Goal: Answer question/provide support: Answer question/provide support

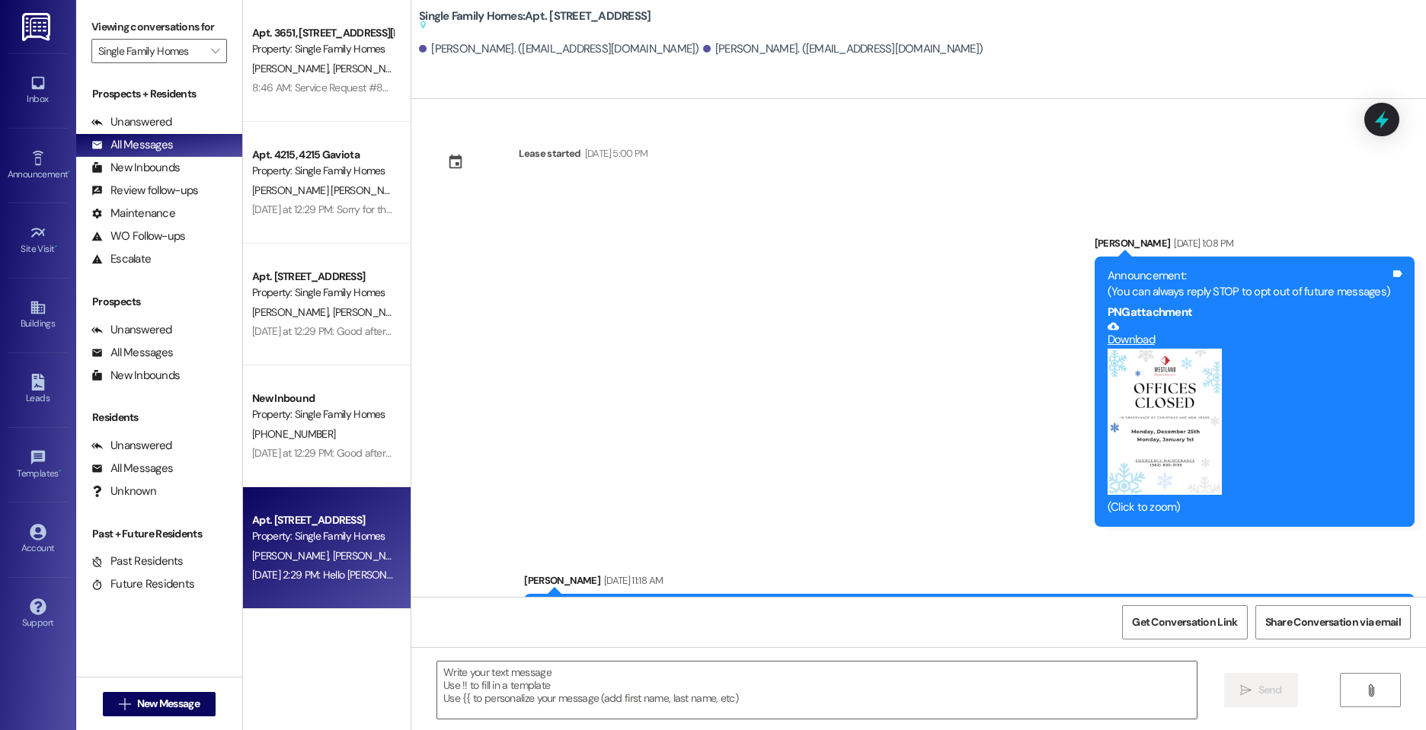
scroll to position [29753, 0]
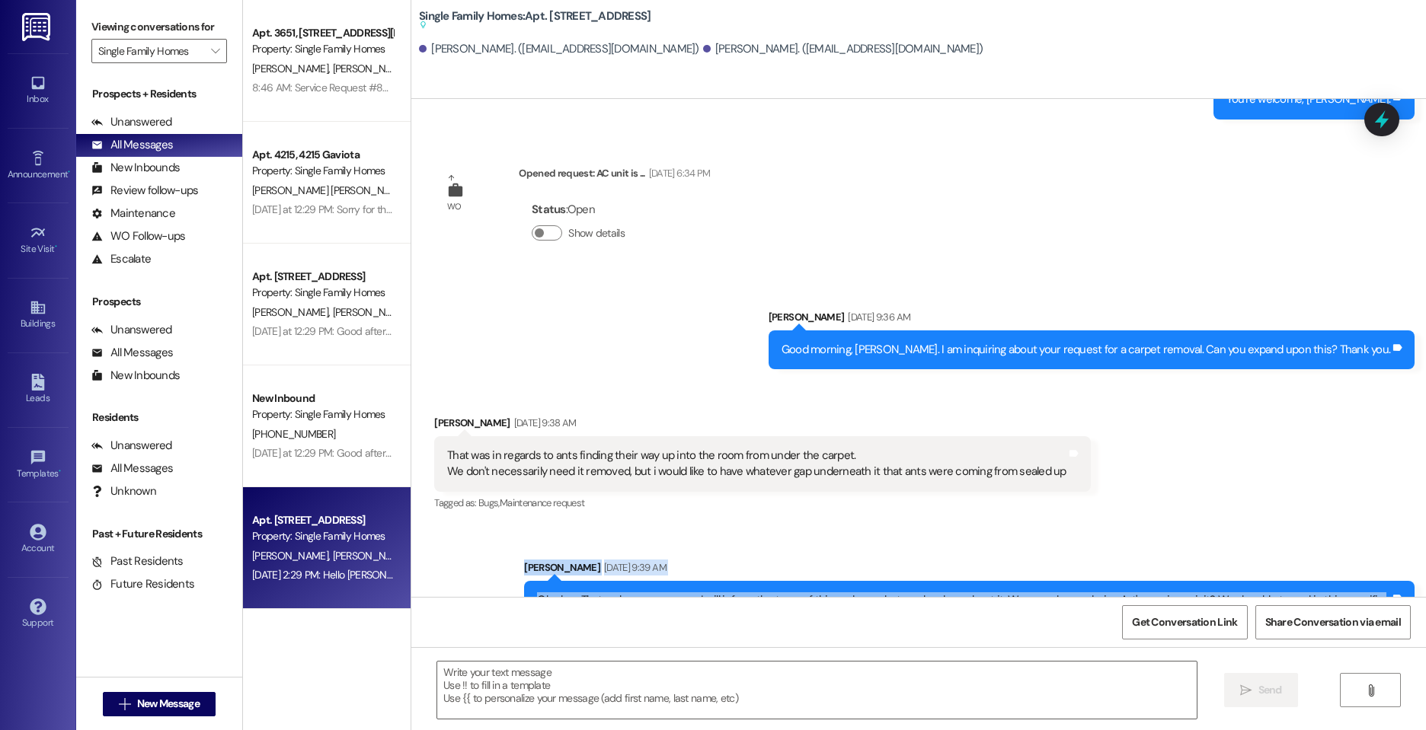
click at [485, 526] on div "Sent via SMS [PERSON_NAME] [DATE] 9:39 AM Oh okay. That makes more sense. I wil…" at bounding box center [918, 587] width 1015 height 123
click at [465, 526] on div "Sent via SMS Elizabeth Jijon Sep 08, 2025 at 9:39 AM Oh okay. That makes more s…" at bounding box center [918, 587] width 1015 height 123
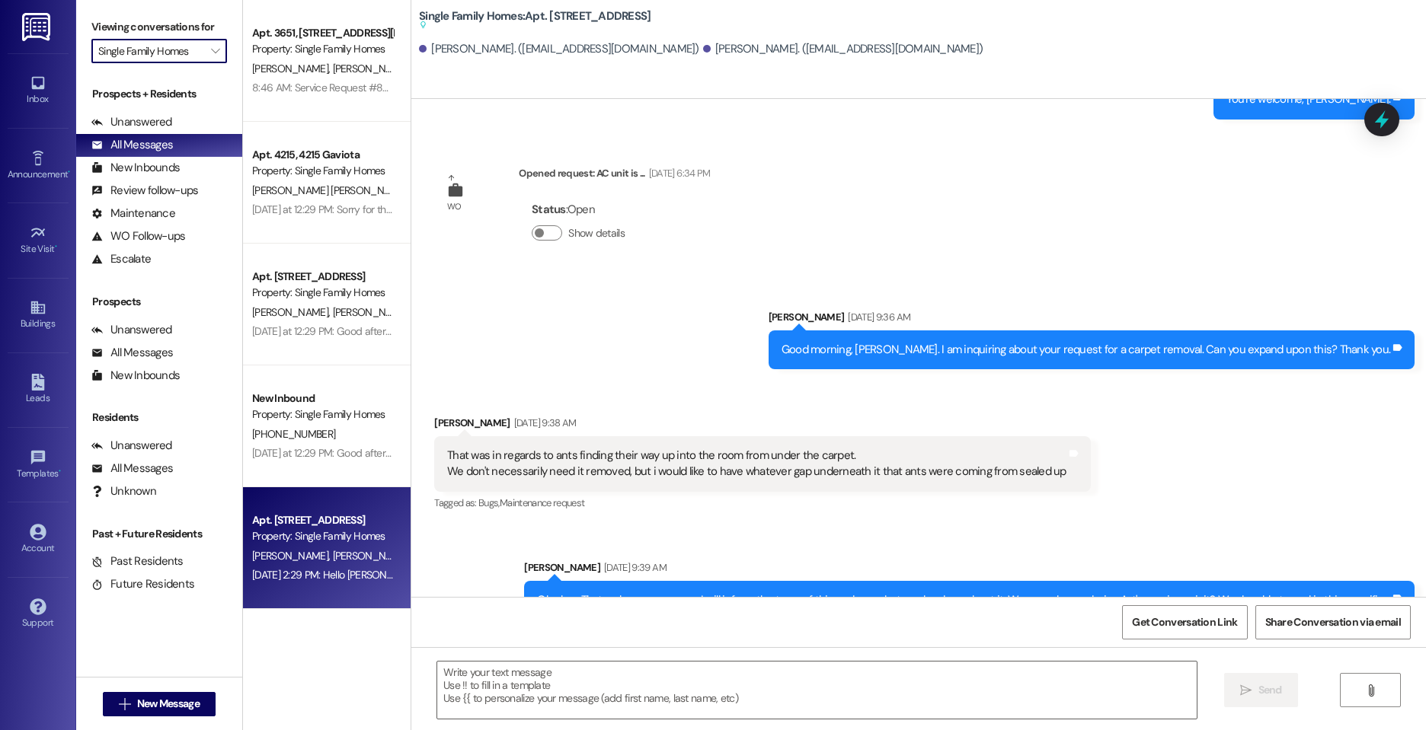
click at [192, 57] on input "Single Family Homes" at bounding box center [150, 51] width 104 height 24
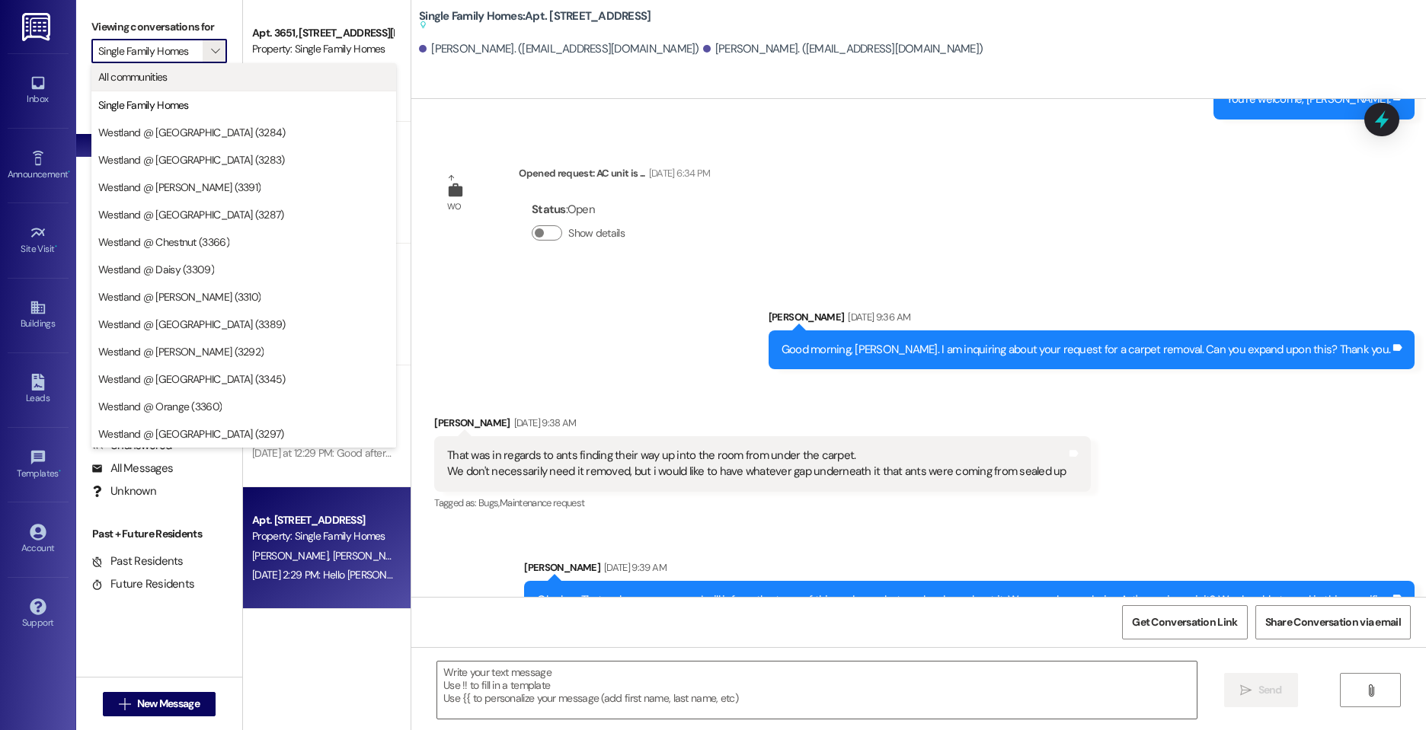
click at [188, 82] on span "All communities" at bounding box center [243, 76] width 291 height 15
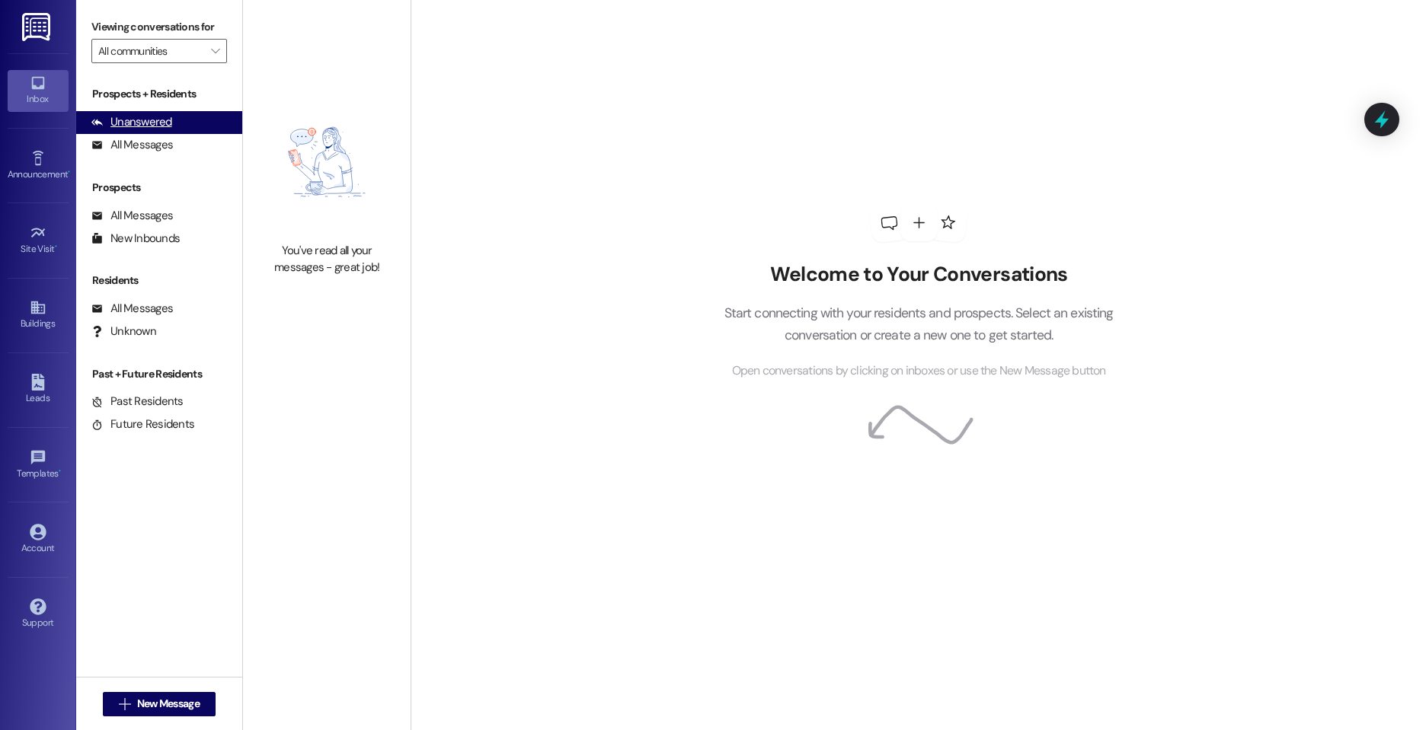
click at [194, 126] on div "Unanswered (0)" at bounding box center [159, 122] width 166 height 23
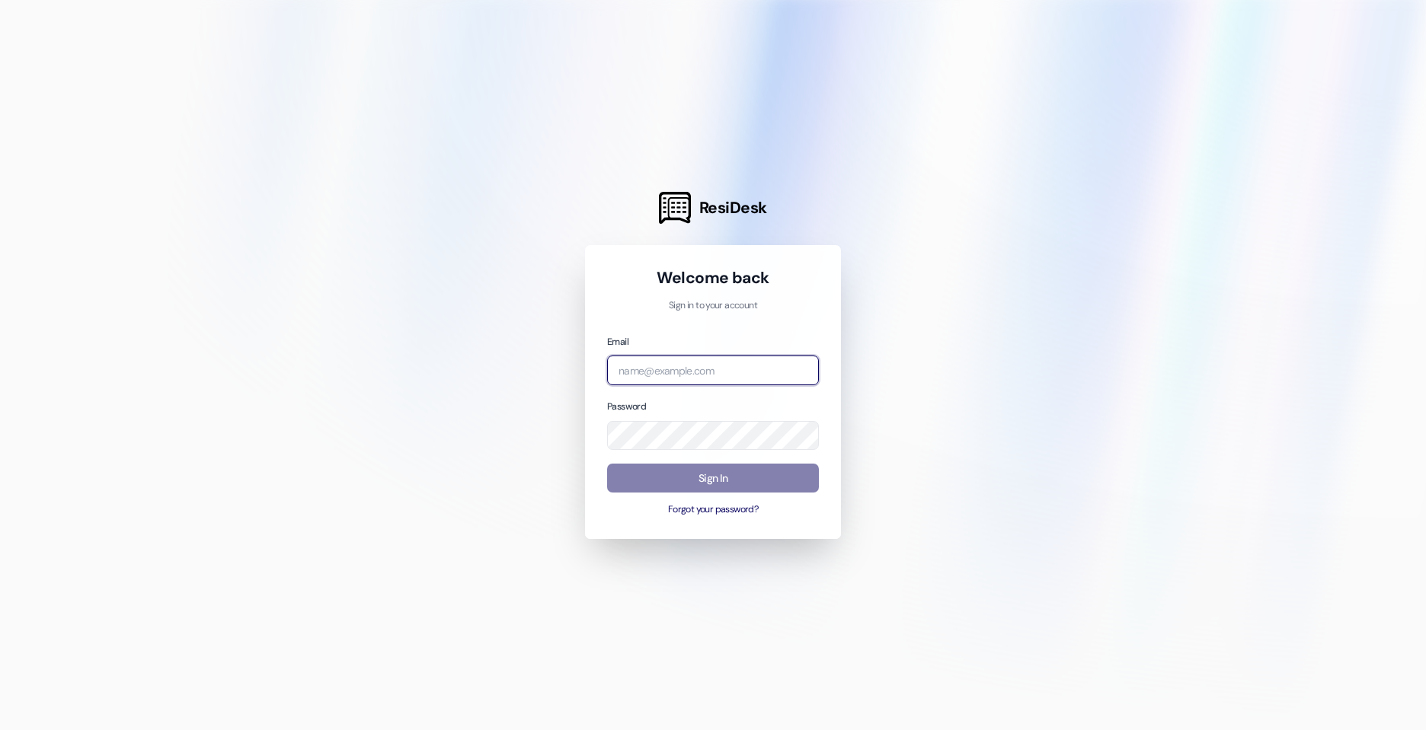
type input "[PERSON_NAME][EMAIL_ADDRESS][DOMAIN_NAME]"
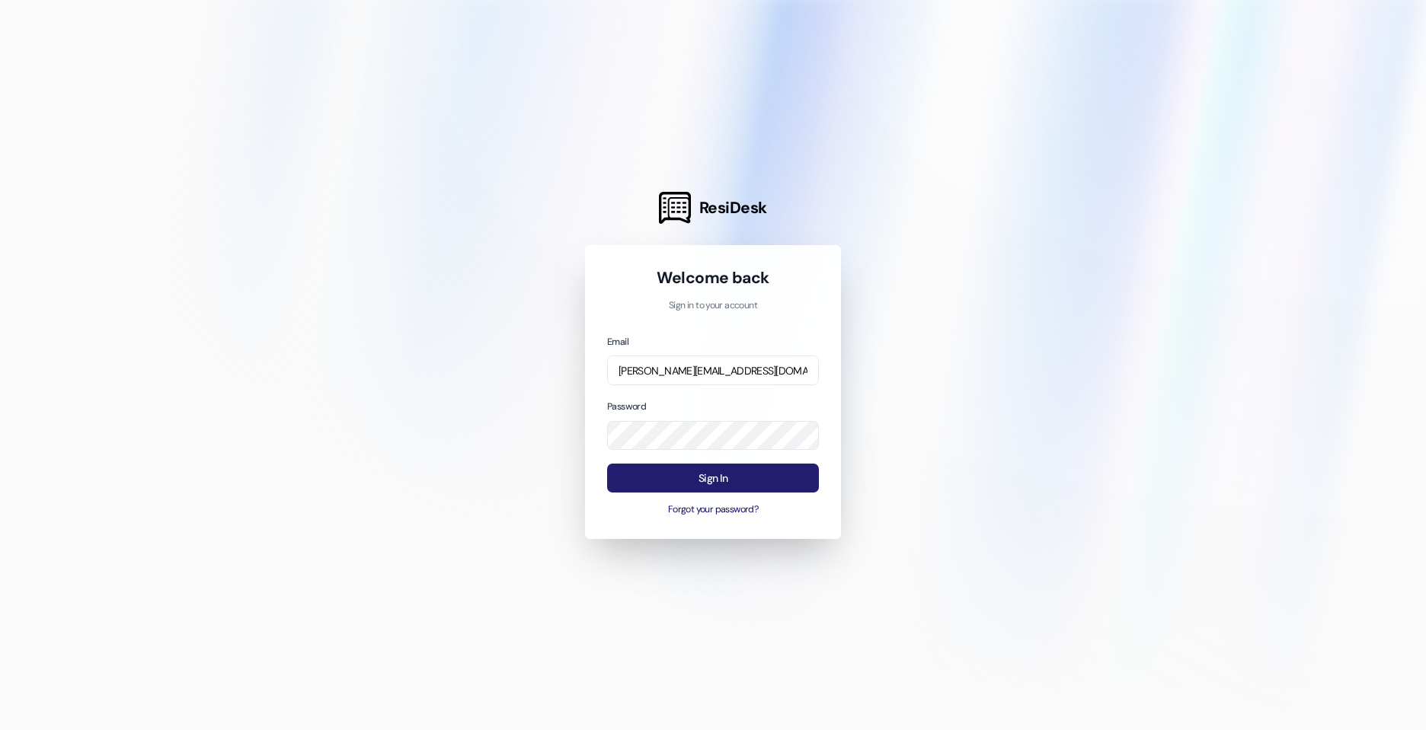
click at [659, 473] on button "Sign In" at bounding box center [713, 479] width 212 height 30
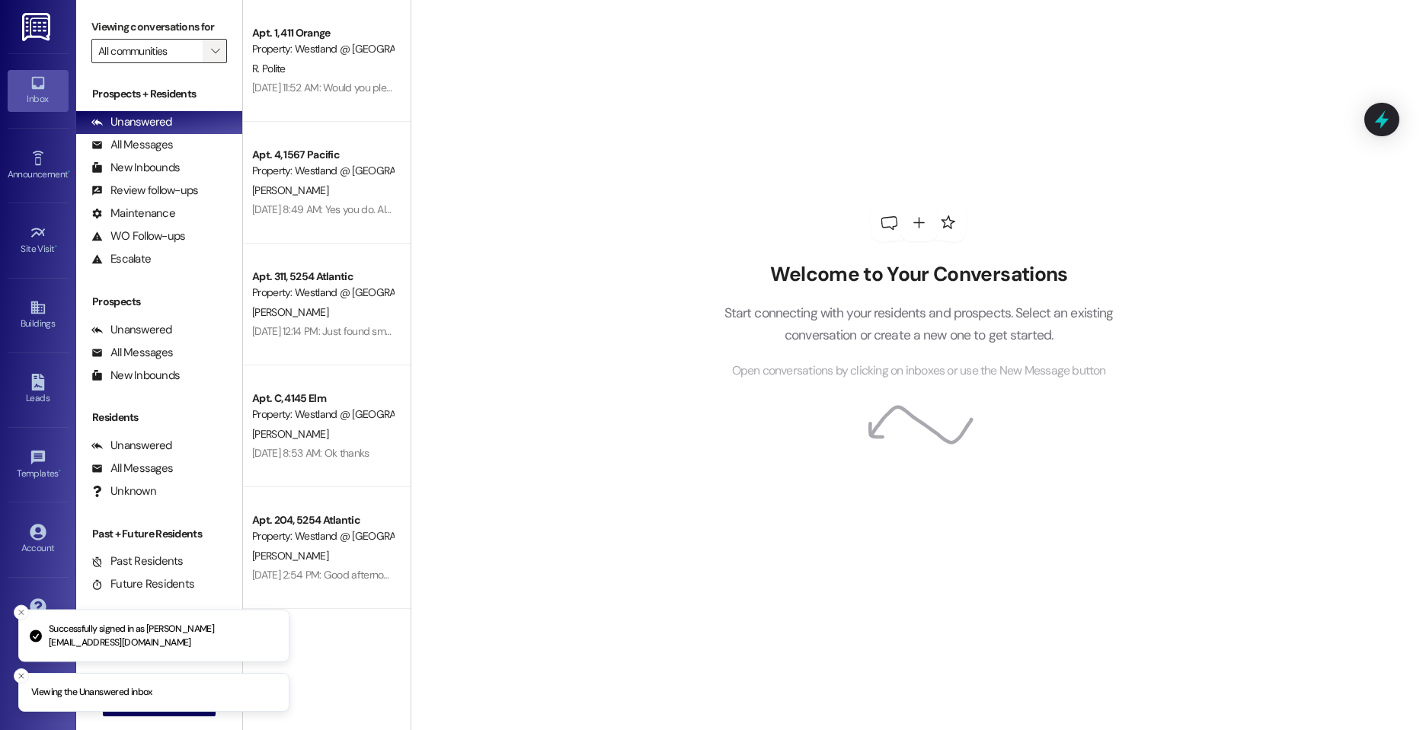
click at [211, 46] on icon "" at bounding box center [215, 51] width 8 height 12
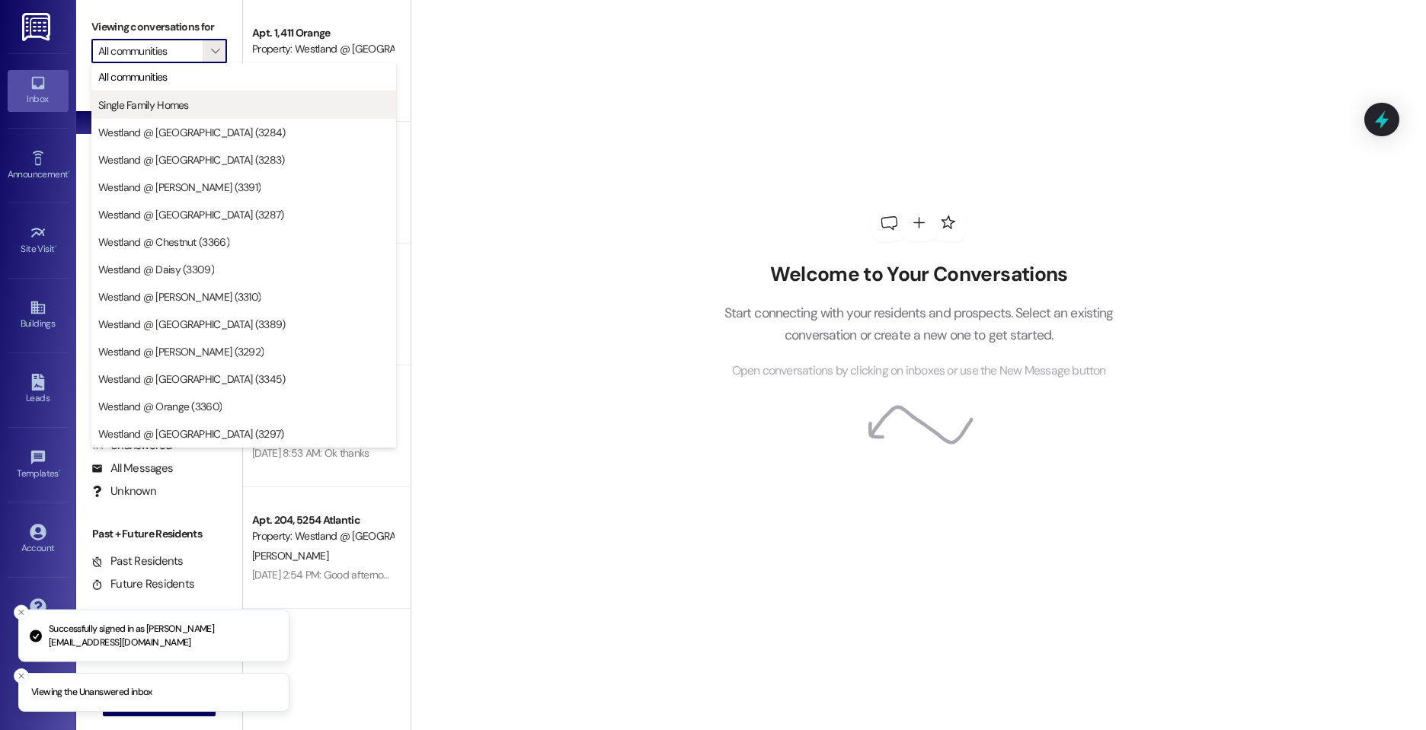
click at [206, 103] on span "Single Family Homes" at bounding box center [243, 104] width 291 height 15
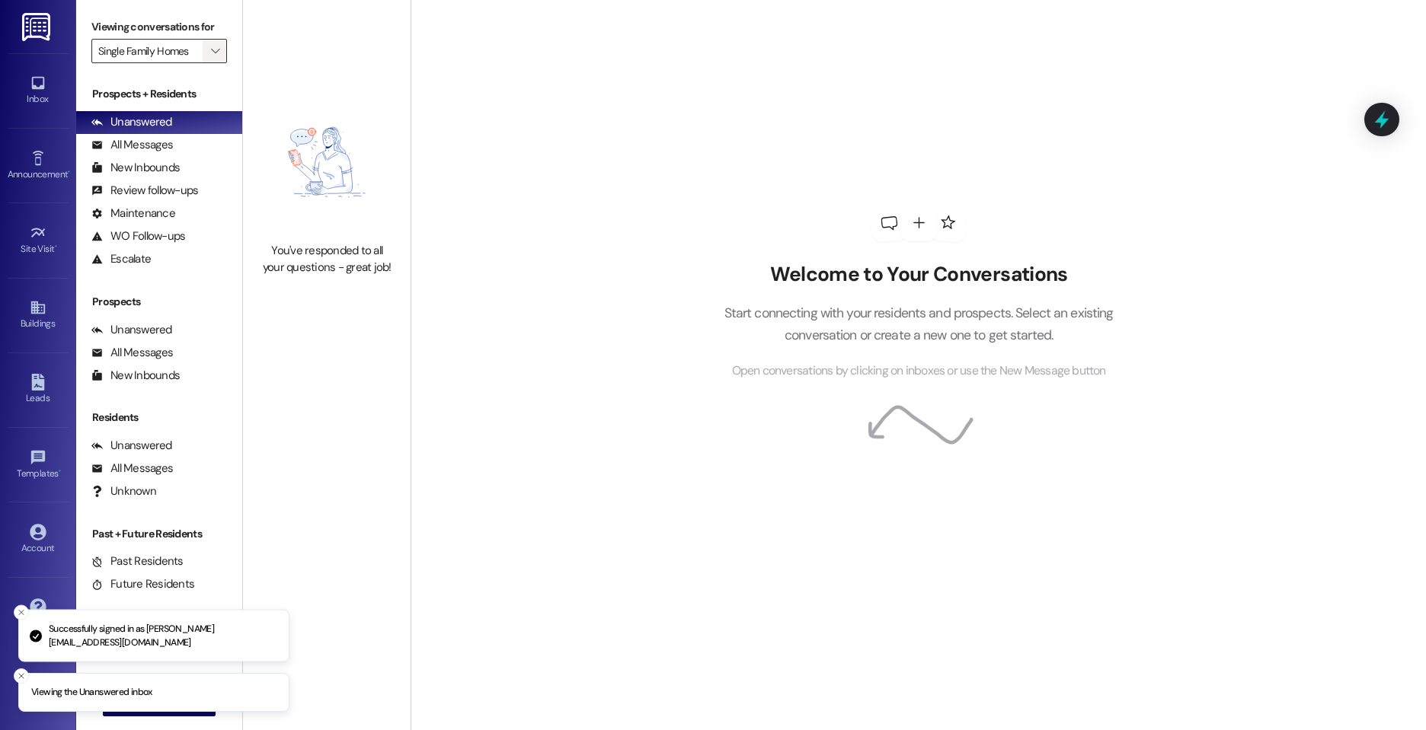
click at [211, 55] on icon "" at bounding box center [215, 51] width 8 height 12
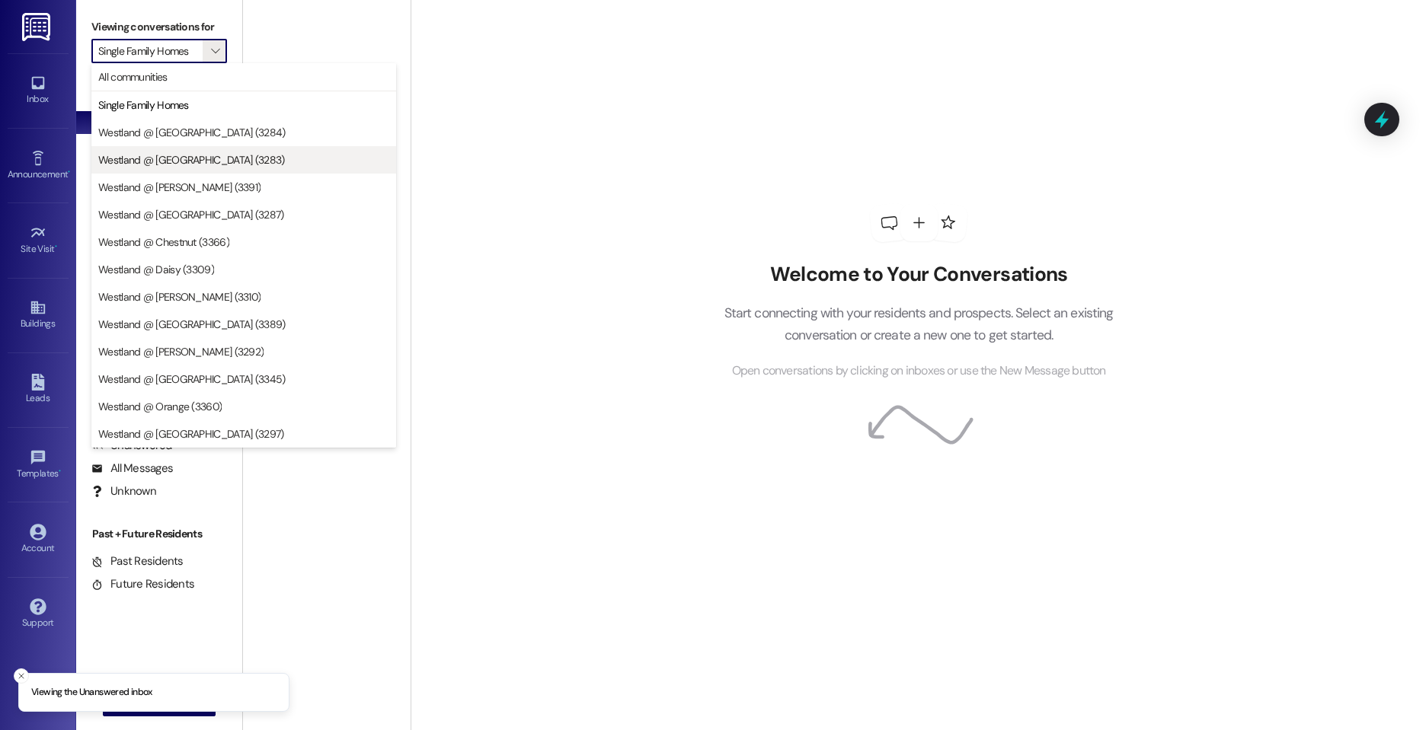
click at [222, 163] on span "Westland @ [GEOGRAPHIC_DATA] (3283)" at bounding box center [243, 159] width 291 height 15
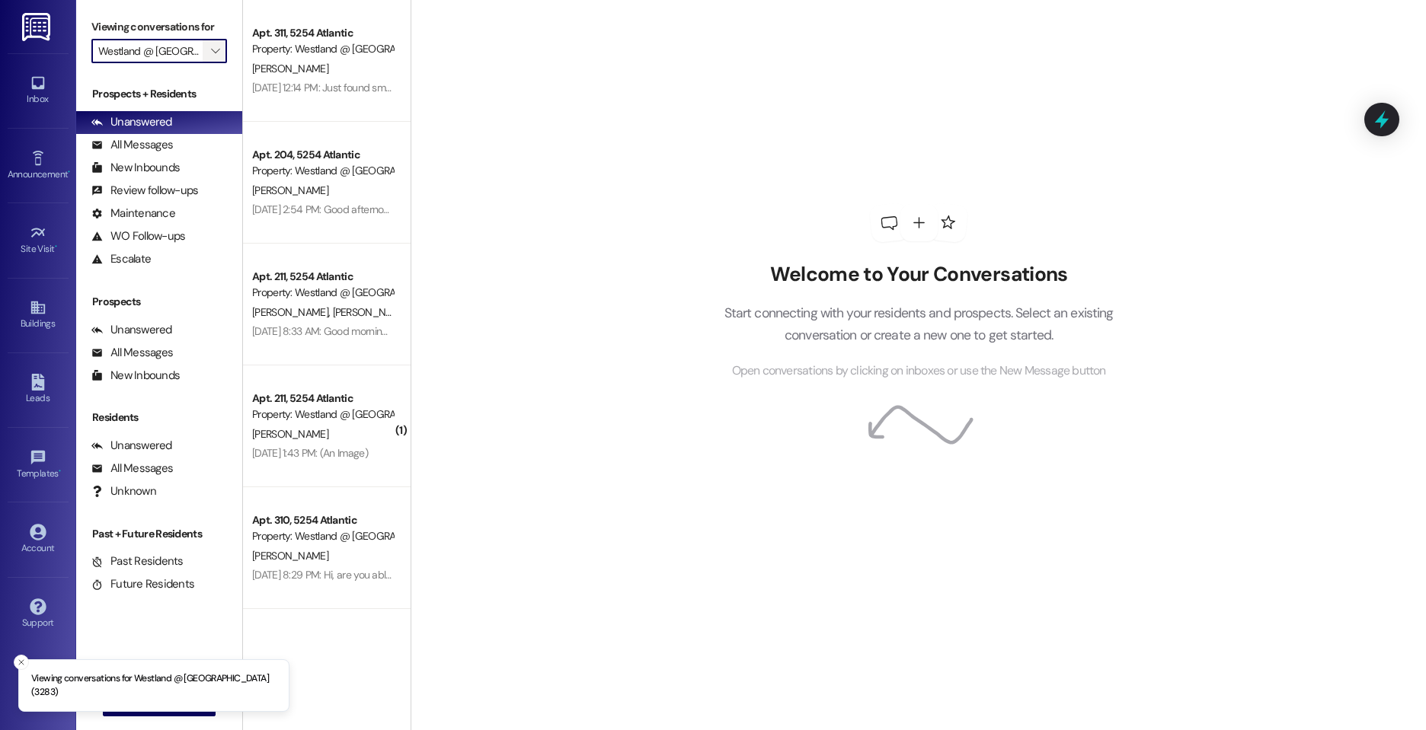
click at [211, 52] on icon "" at bounding box center [215, 51] width 8 height 12
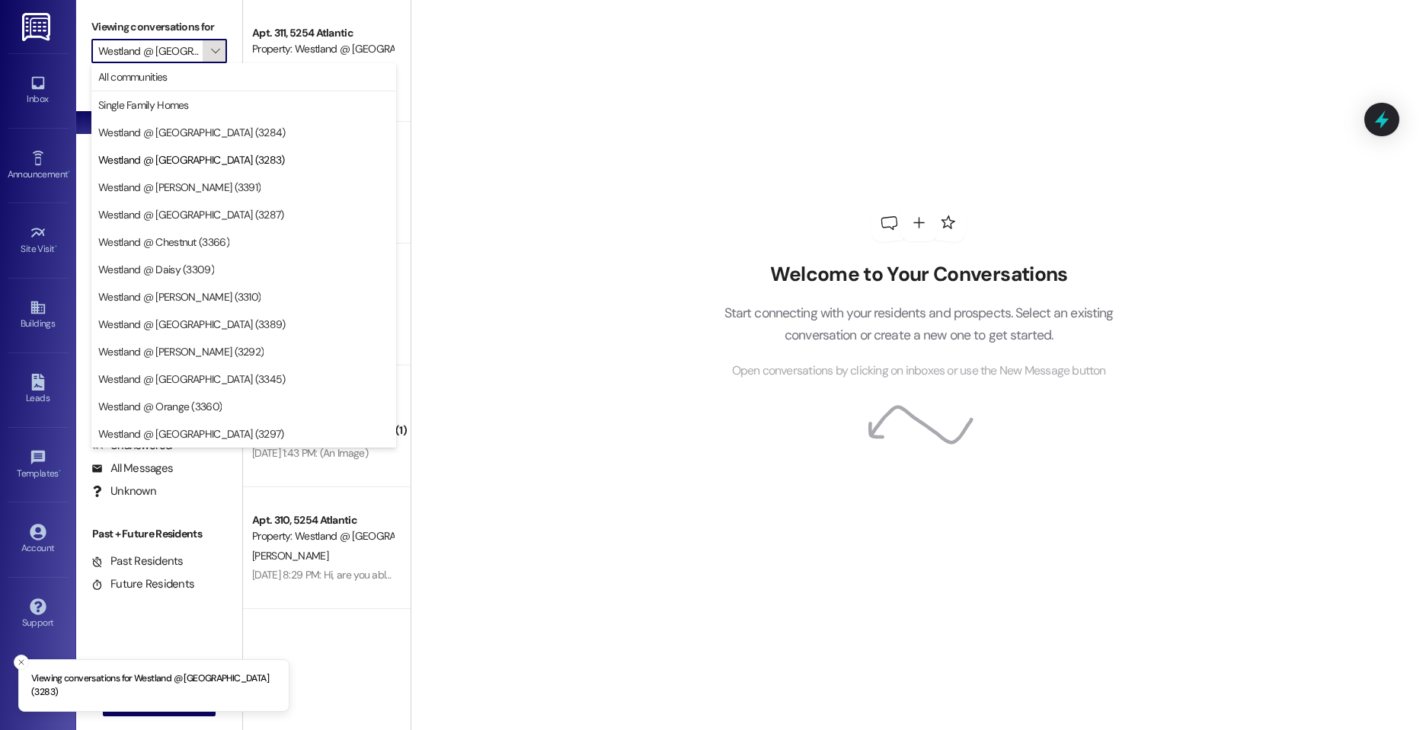
scroll to position [0, 19]
click at [201, 180] on span "Westland @ [PERSON_NAME] (3391)" at bounding box center [179, 187] width 162 height 15
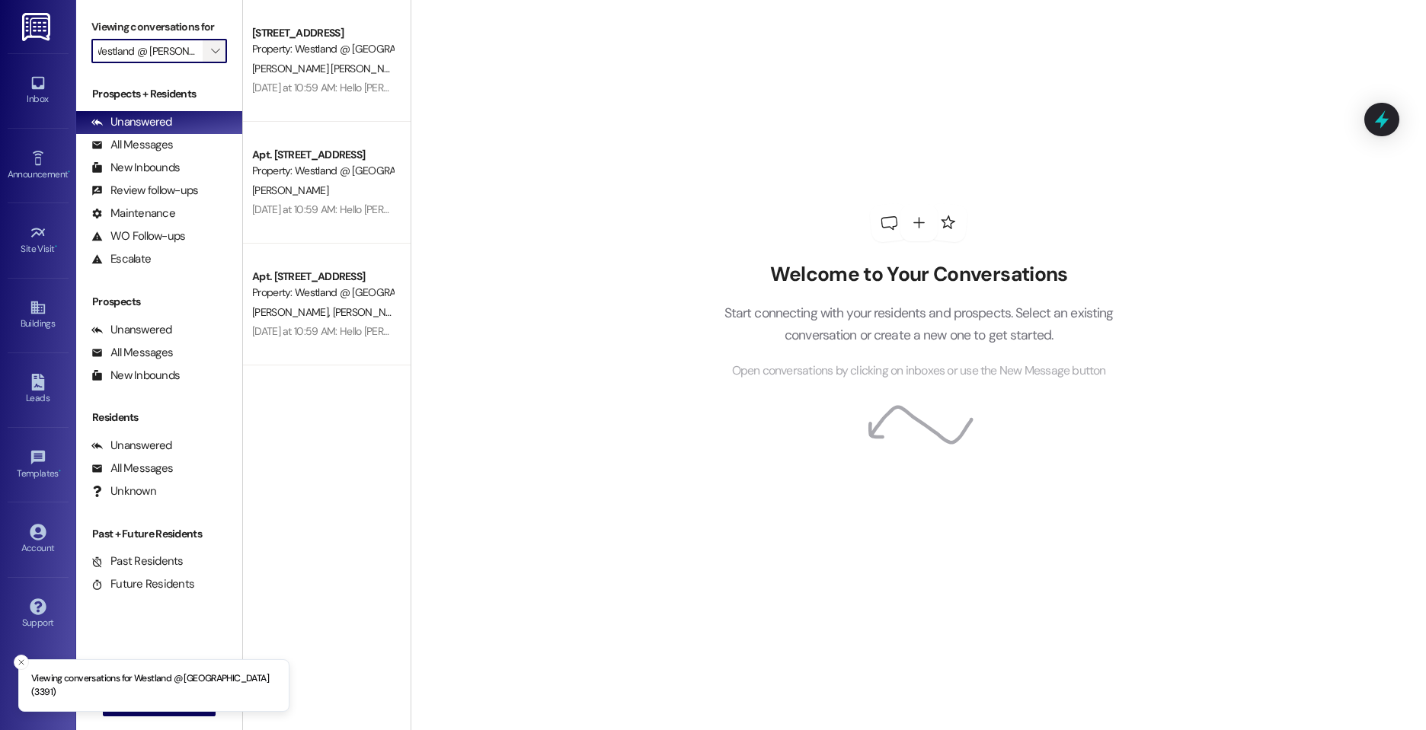
click at [211, 46] on icon "" at bounding box center [215, 51] width 8 height 12
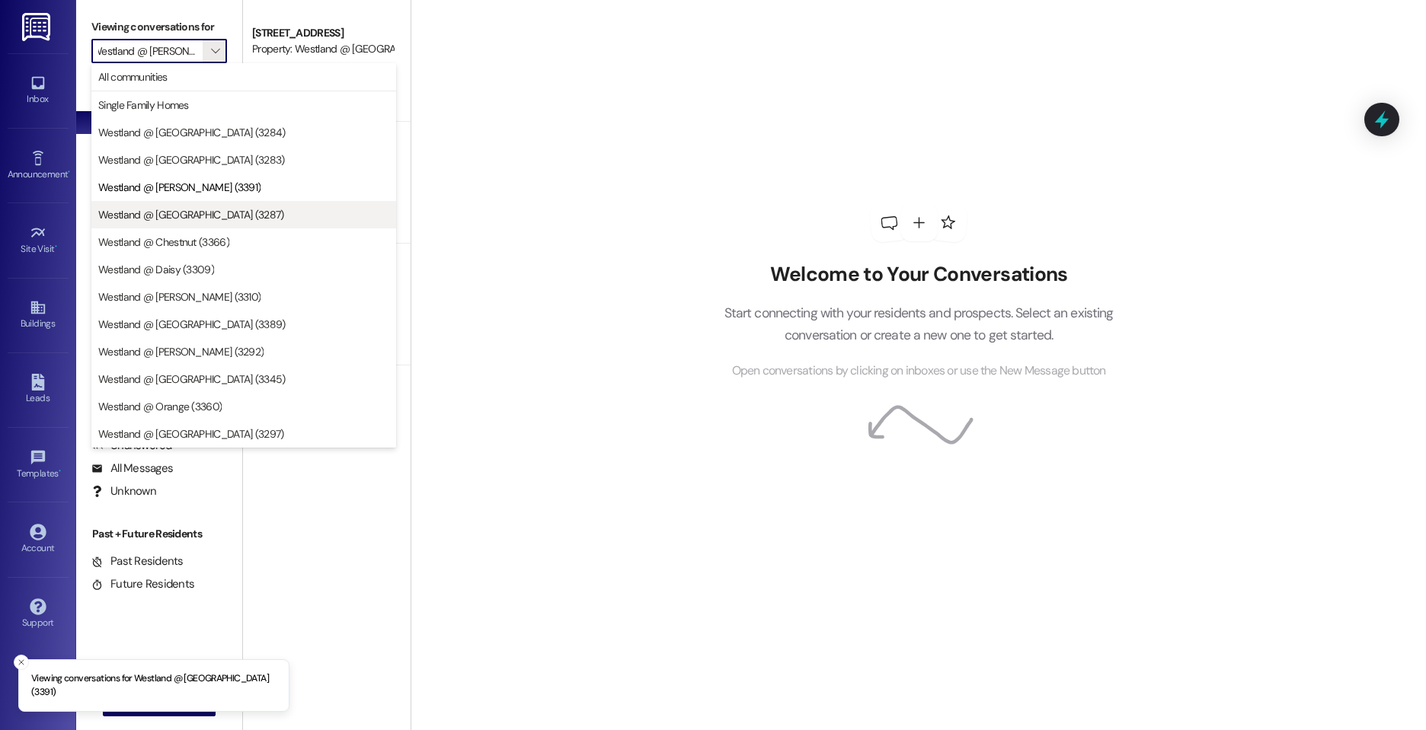
click at [206, 217] on span "Westland @ [GEOGRAPHIC_DATA] (3287)" at bounding box center [191, 214] width 186 height 15
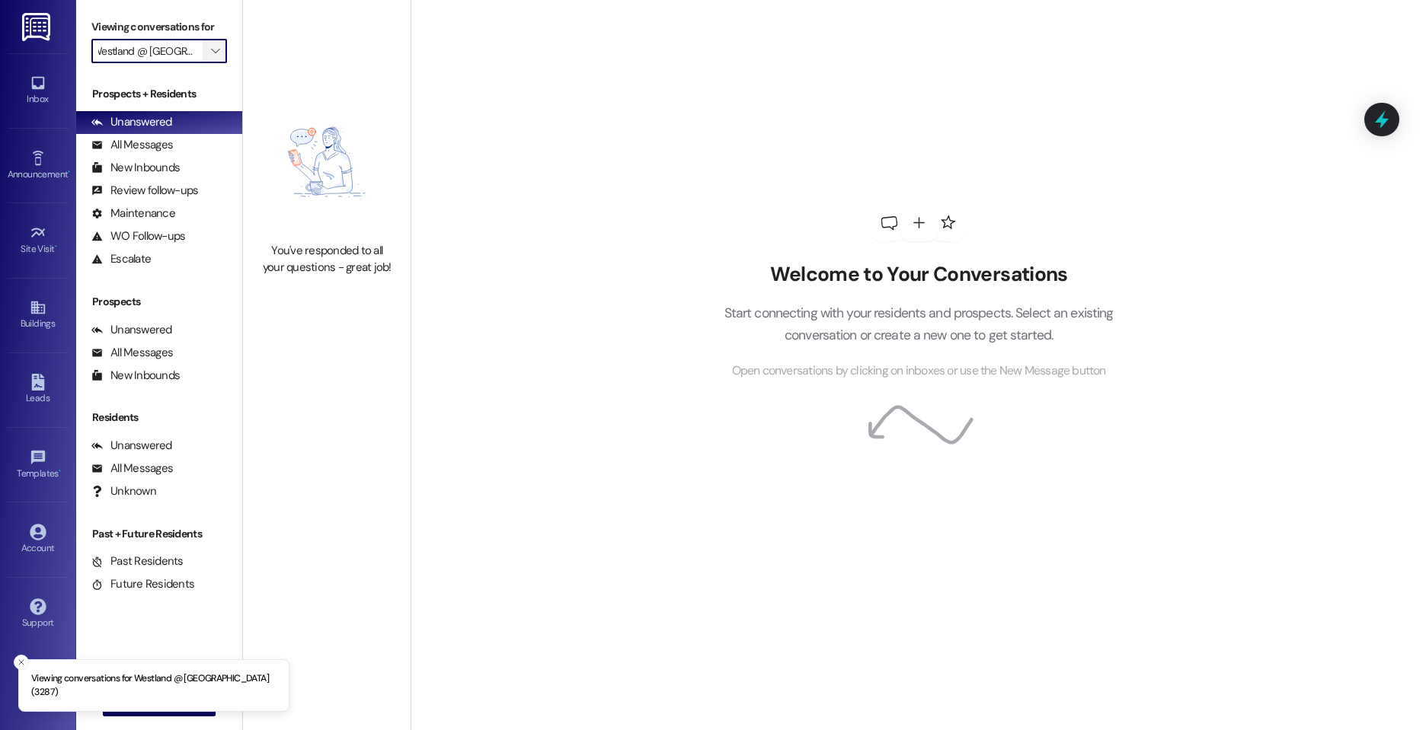
click at [208, 46] on span "" at bounding box center [215, 51] width 14 height 24
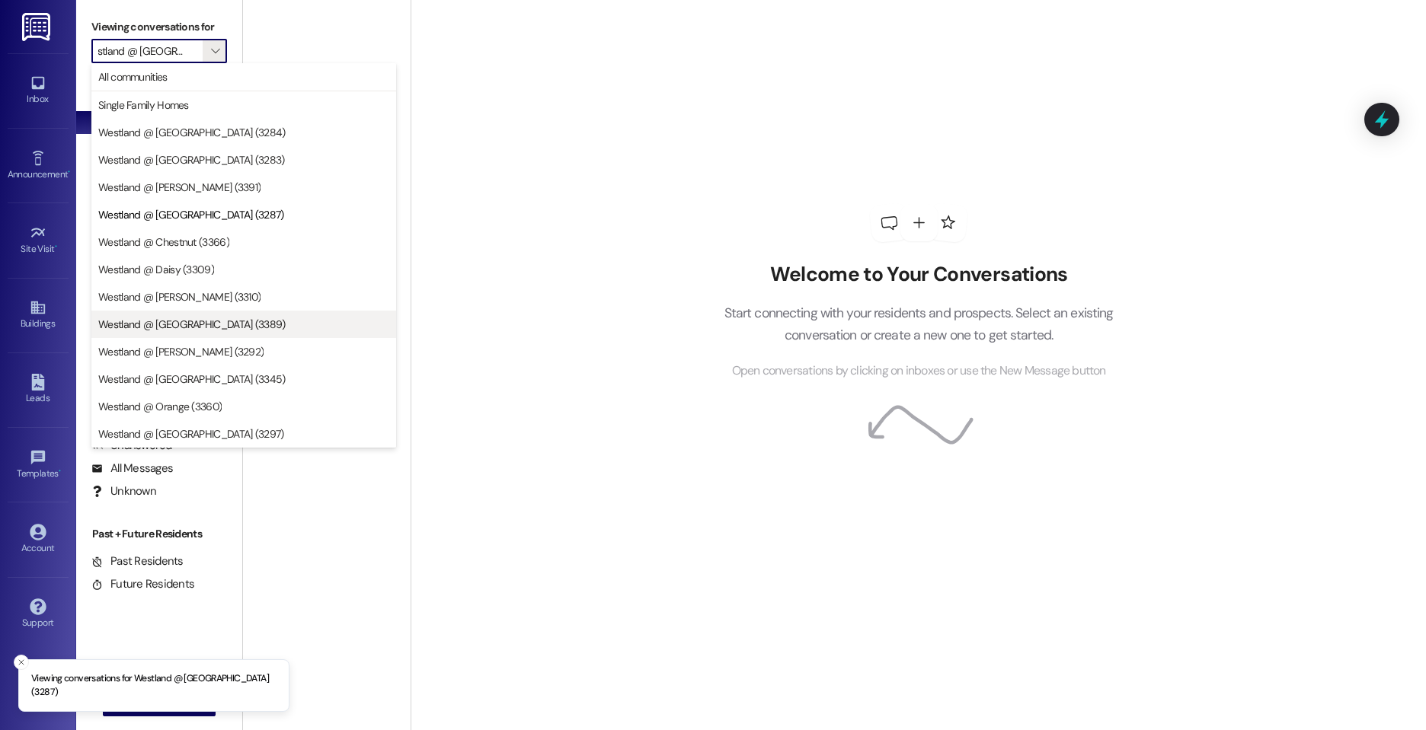
click at [185, 325] on span "Westland @ [GEOGRAPHIC_DATA] (3389)" at bounding box center [191, 324] width 187 height 15
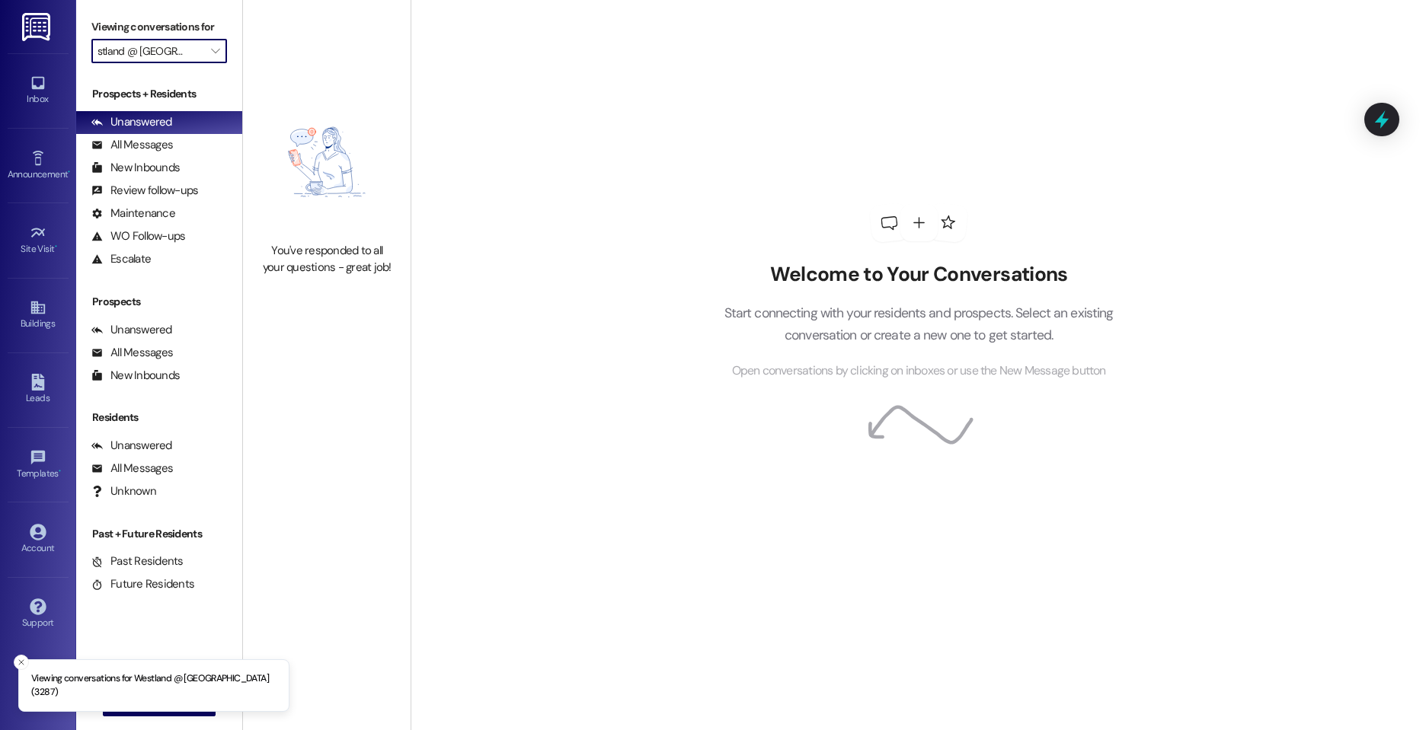
type input "Westland @ [GEOGRAPHIC_DATA] (3389)"
